Goal: Task Accomplishment & Management: Use online tool/utility

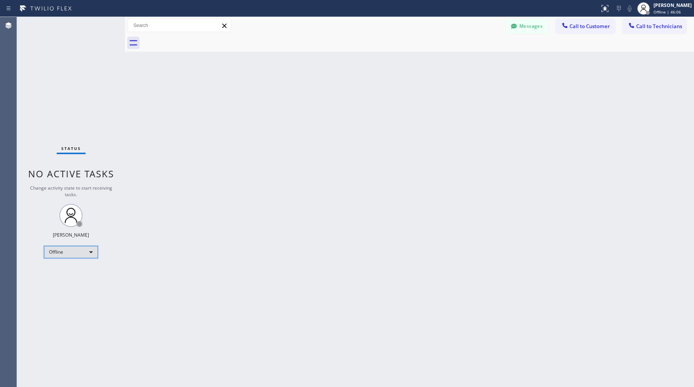
click at [78, 253] on div "Offline" at bounding box center [71, 252] width 54 height 12
click at [72, 269] on li "Available" at bounding box center [70, 272] width 52 height 9
